Goal: Book appointment/travel/reservation

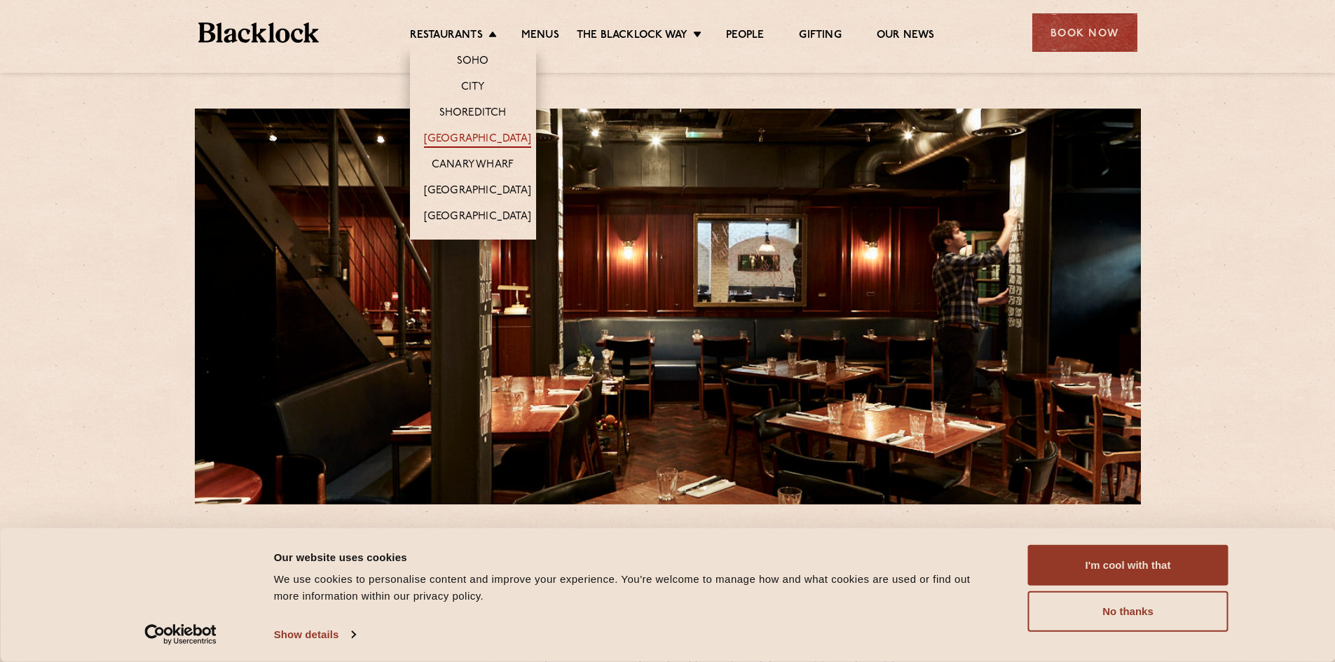
click at [473, 138] on link "[GEOGRAPHIC_DATA]" at bounding box center [477, 139] width 107 height 15
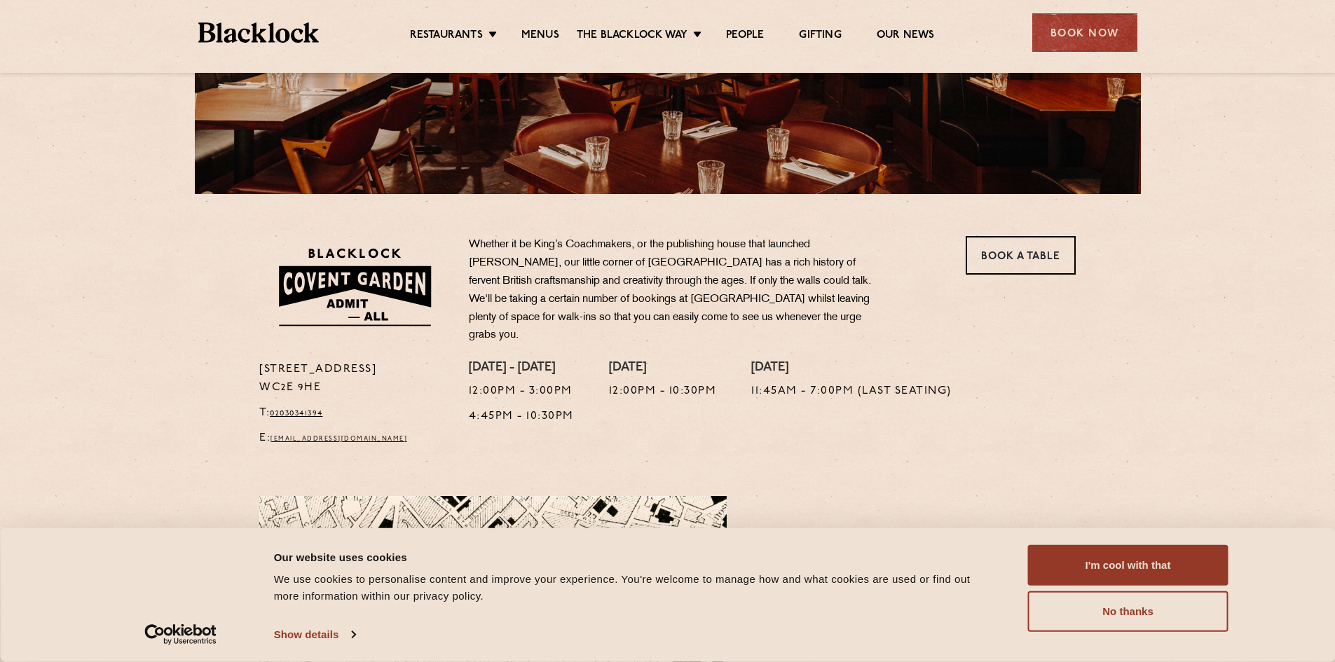
scroll to position [350, 0]
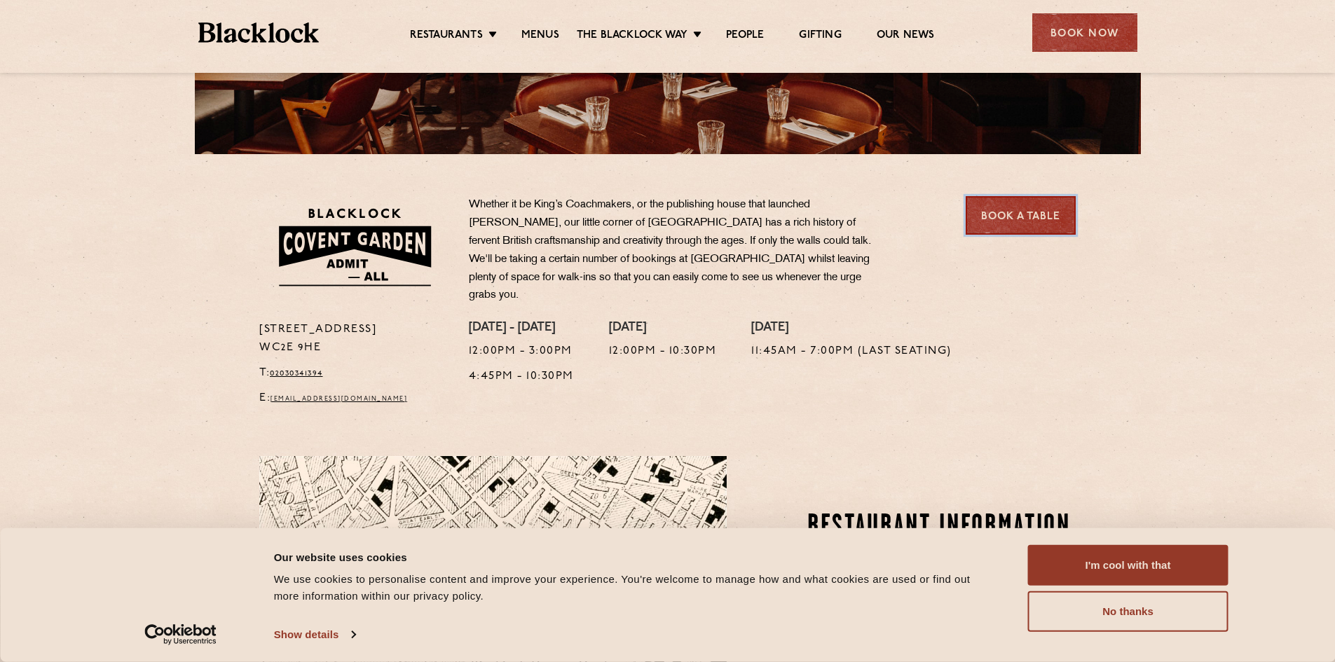
click at [1013, 220] on link "Book a Table" at bounding box center [1021, 215] width 110 height 39
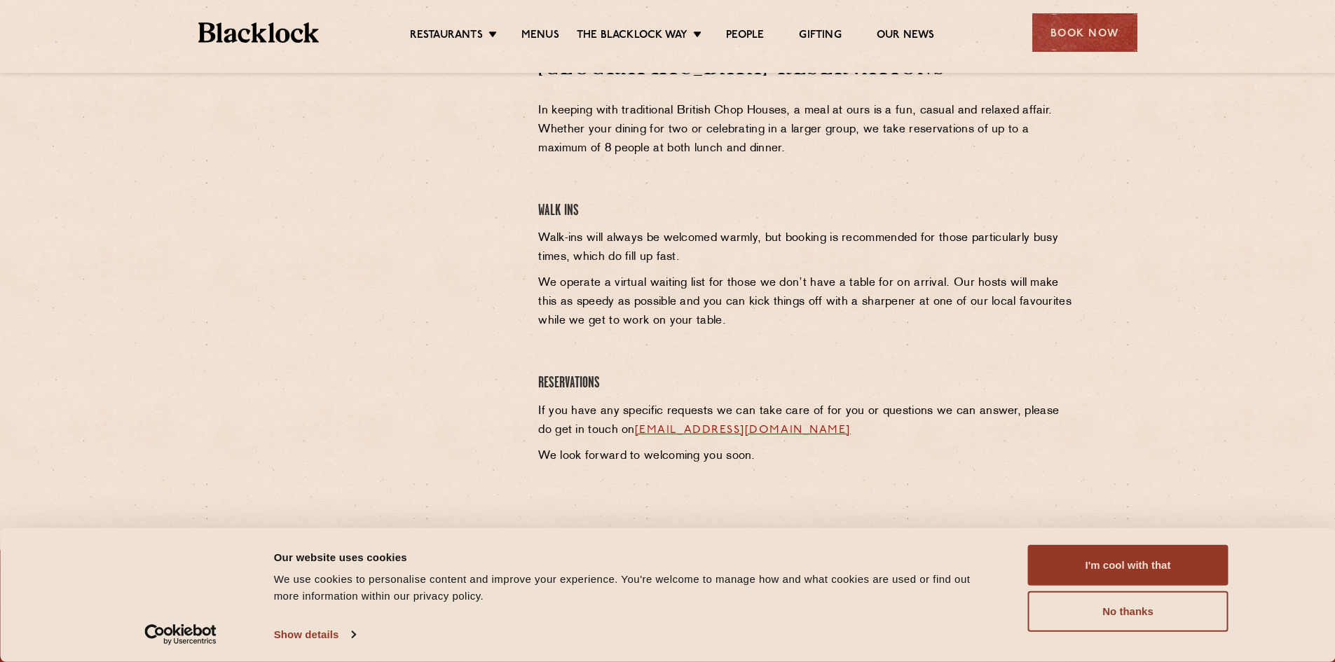
scroll to position [420, 0]
